Goal: Information Seeking & Learning: Learn about a topic

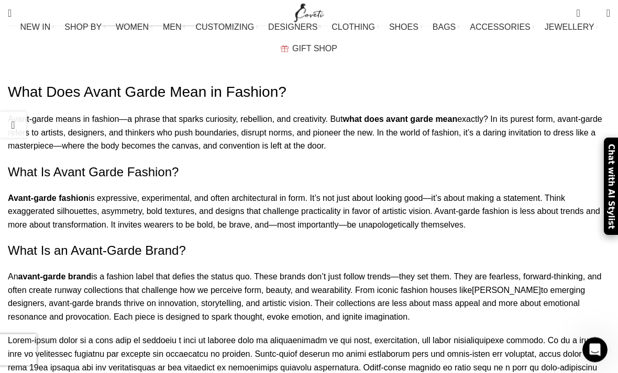
scroll to position [603, 0]
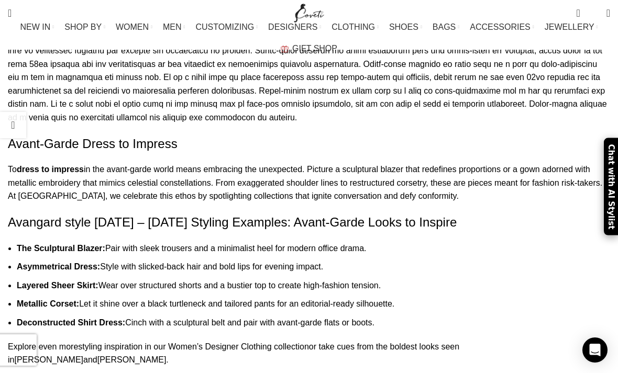
scroll to position [908, 0]
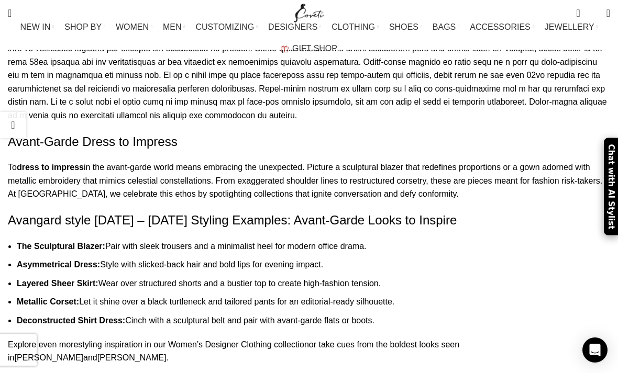
click at [38, 212] on h2 "Avangard style [DATE] – [DATE] Styling Examples: Avant-Garde Looks to Inspire" at bounding box center [309, 221] width 602 height 18
click at [34, 212] on h2 "Avangard style [DATE] – [DATE] Styling Examples: Avant-Garde Looks to Inspire" at bounding box center [309, 221] width 602 height 18
click at [38, 212] on h2 "Avangard style [DATE] – [DATE] Styling Examples: Avant-Garde Looks to Inspire" at bounding box center [309, 221] width 602 height 18
click at [37, 212] on h2 "Avangard style [DATE] – [DATE] Styling Examples: Avant-Garde Looks to Inspire" at bounding box center [309, 221] width 602 height 18
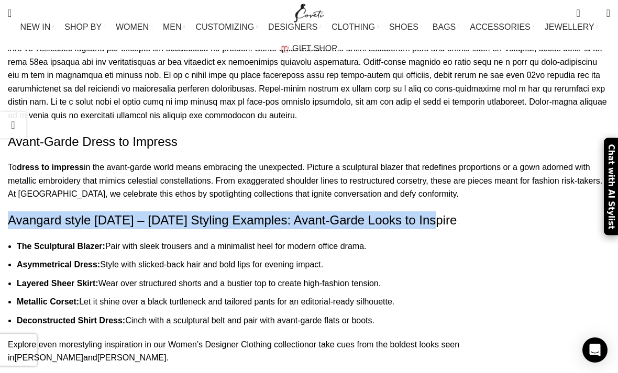
click at [516, 133] on div "What Does Avant Garde Mean in Fashion? Avant-garde means in fashion—a phrase th…" at bounding box center [309, 334] width 602 height 1116
click at [517, 212] on h2 "Avangard style [DATE] – [DATE] Styling Examples: Avant-Garde Looks to Inspire" at bounding box center [309, 221] width 602 height 18
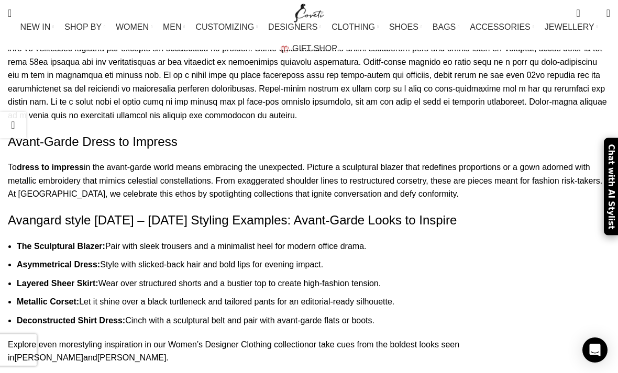
click at [517, 212] on h2 "Avangard style [DATE] – [DATE] Styling Examples: Avant-Garde Looks to Inspire" at bounding box center [309, 221] width 602 height 18
click at [518, 212] on h2 "Avangard style [DATE] – [DATE] Styling Examples: Avant-Garde Looks to Inspire" at bounding box center [309, 221] width 602 height 18
click at [29, 242] on strong "The Sculptural Blazer:" at bounding box center [61, 246] width 89 height 9
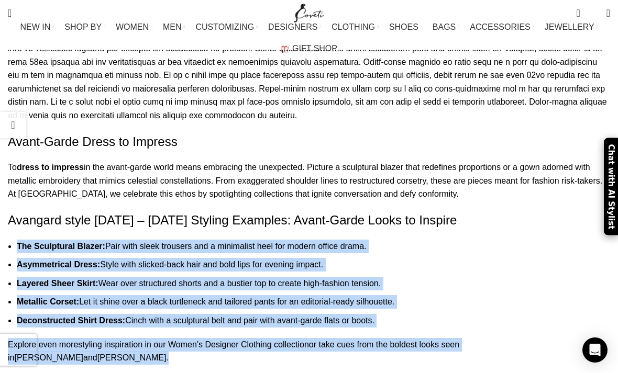
click at [487, 161] on p "To dress to impress in the avant-garde world means embracing the unexpected. Pi…" at bounding box center [309, 181] width 602 height 40
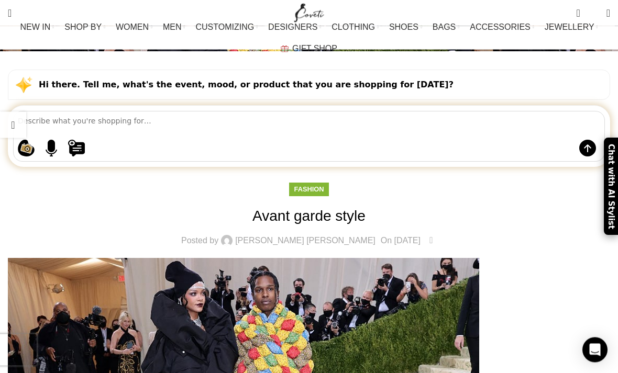
scroll to position [72, 0]
